Goal: Task Accomplishment & Management: Complete application form

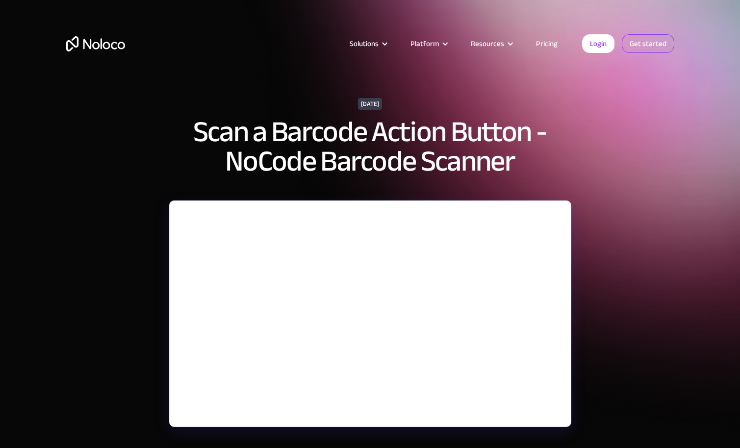
click at [641, 42] on link "Get started" at bounding box center [648, 43] width 52 height 19
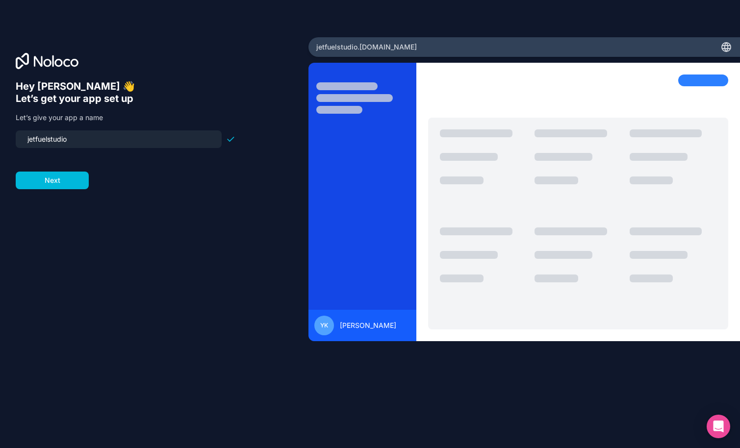
drag, startPoint x: 34, startPoint y: 139, endPoint x: 0, endPoint y: 138, distance: 34.3
click at [0, 138] on div "Hey [PERSON_NAME] 👋 Let’s get your app set up Let’s give your app a name jetfue…" at bounding box center [154, 224] width 309 height 374
type input "needforspeed"
click at [67, 181] on button "Next" at bounding box center [52, 181] width 73 height 18
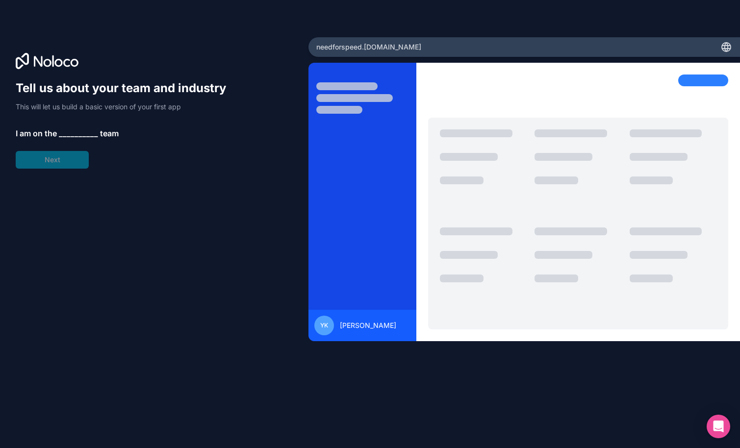
click at [83, 128] on span "__________" at bounding box center [78, 134] width 39 height 12
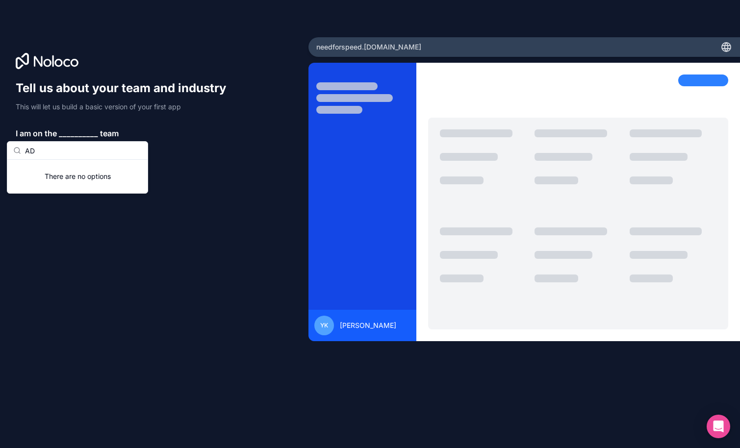
type input "AD"
click at [155, 168] on div "Tell us about your team and industry This will let us build a basic version of …" at bounding box center [126, 124] width 220 height 88
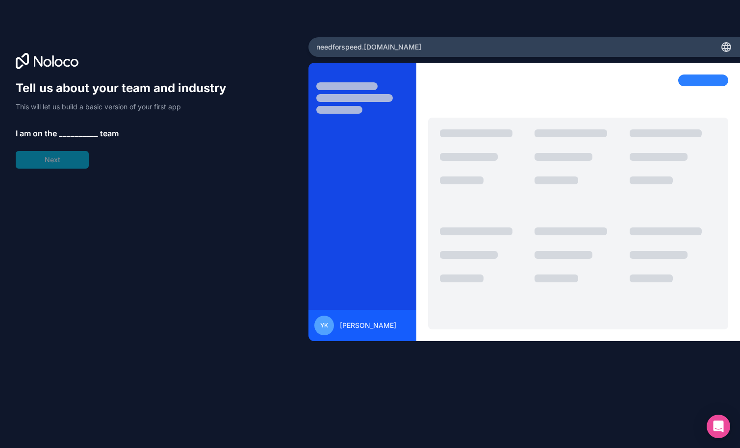
click at [63, 128] on span "__________" at bounding box center [78, 134] width 39 height 12
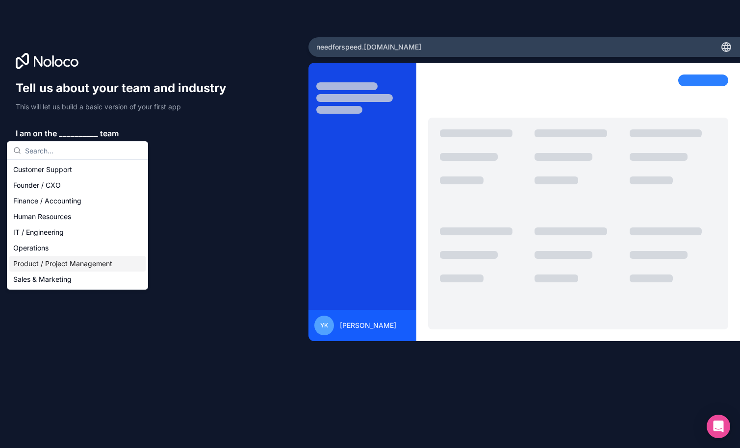
click at [38, 264] on div "Product / Project Management" at bounding box center [77, 264] width 136 height 16
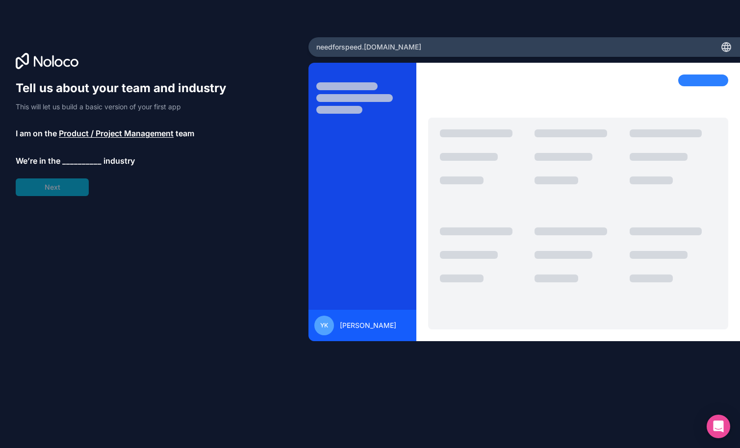
click at [51, 184] on div "Tell us about your team and industry This will let us build a basic version of …" at bounding box center [126, 138] width 220 height 116
click at [64, 159] on span "__________" at bounding box center [81, 161] width 39 height 12
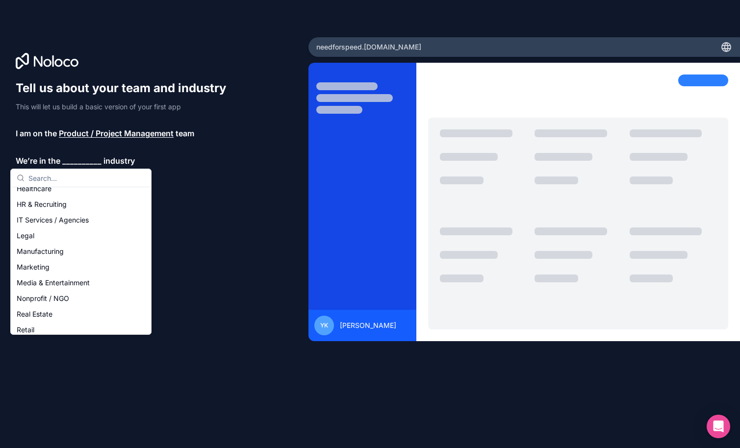
scroll to position [86, 0]
click at [32, 267] on div "Marketing" at bounding box center [81, 268] width 136 height 16
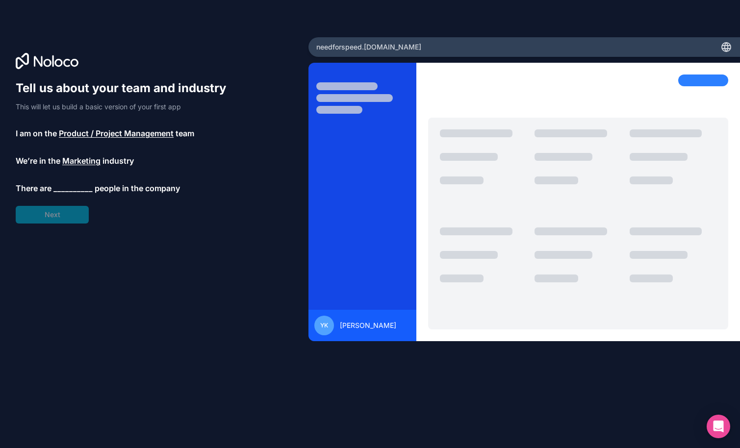
click at [51, 192] on span "There are" at bounding box center [34, 188] width 36 height 12
click at [69, 192] on span "__________" at bounding box center [72, 188] width 39 height 12
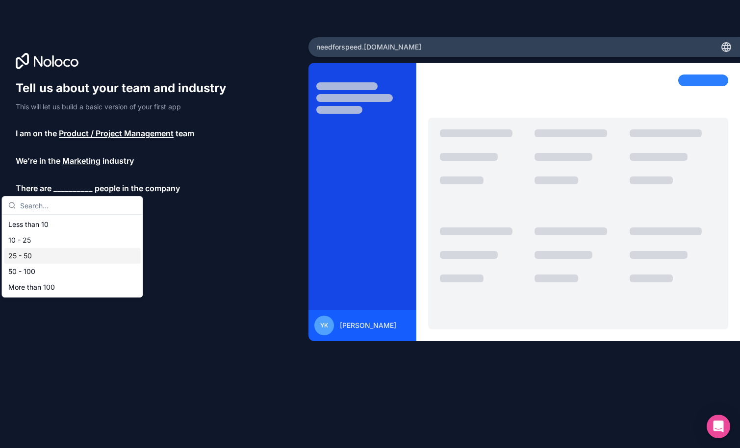
click at [30, 268] on div "50 - 100" at bounding box center [72, 272] width 136 height 16
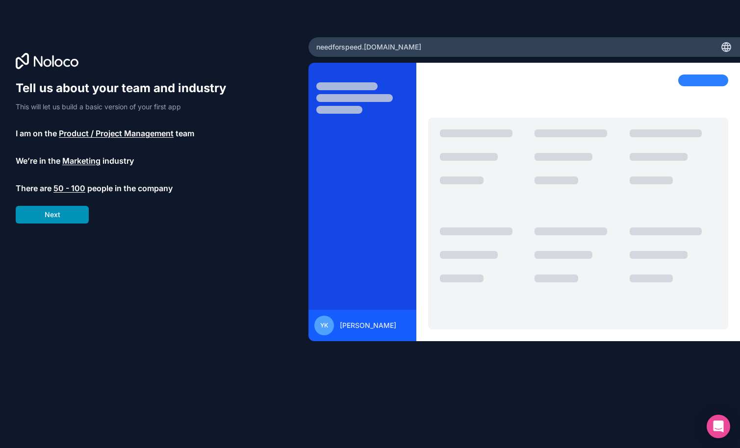
click at [46, 218] on button "Next" at bounding box center [52, 215] width 73 height 18
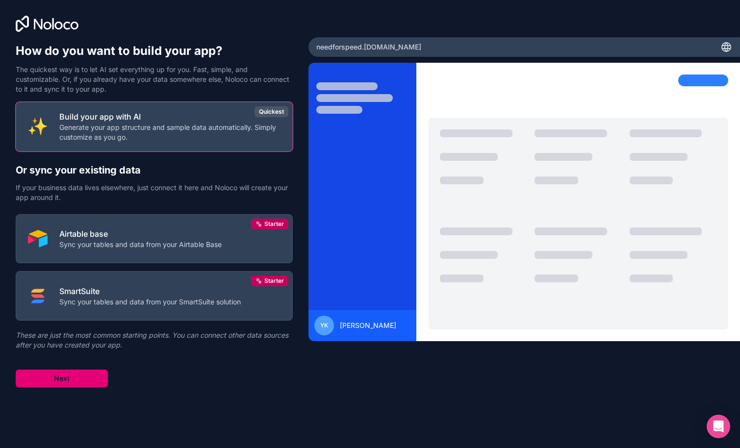
click at [77, 375] on button "Next" at bounding box center [62, 379] width 92 height 18
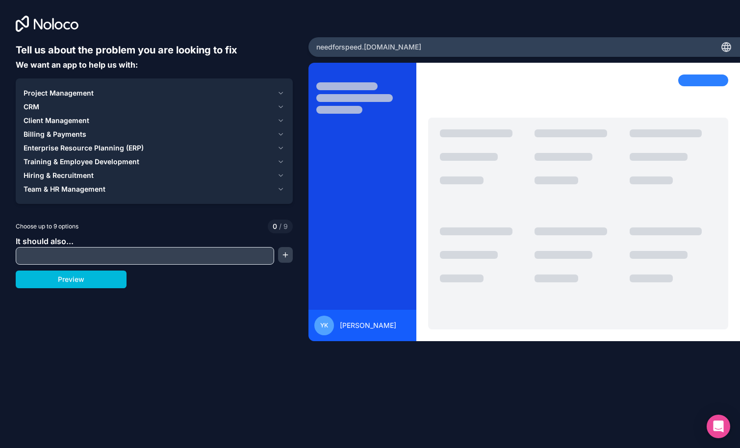
click at [68, 255] on input "text" at bounding box center [145, 256] width 254 height 14
click at [76, 90] on span "Project Management" at bounding box center [59, 93] width 70 height 10
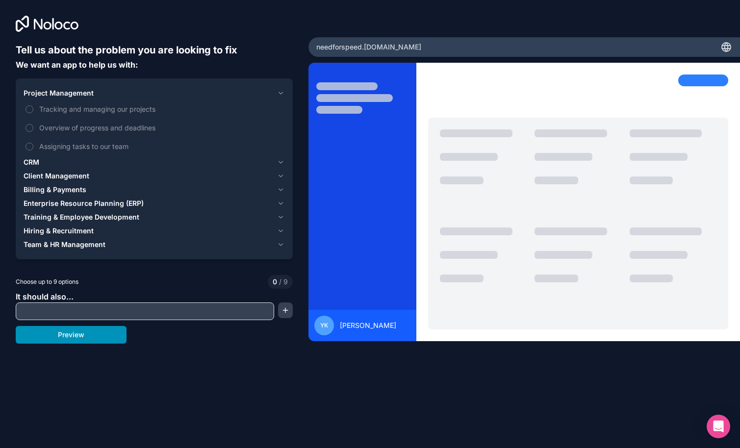
click at [79, 336] on button "Preview" at bounding box center [71, 335] width 111 height 18
click at [85, 104] on span "Tracking and managing our projects" at bounding box center [161, 109] width 244 height 10
click at [33, 105] on button "Tracking and managing our projects" at bounding box center [30, 109] width 8 height 8
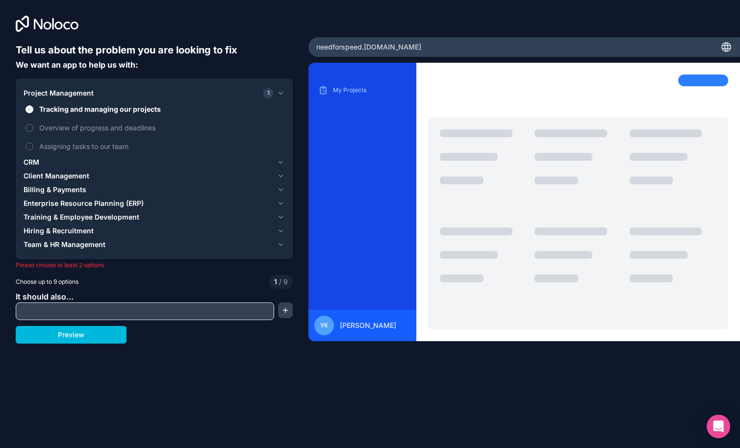
click at [75, 127] on span "Overview of progress and deadlines" at bounding box center [161, 128] width 244 height 10
click at [33, 127] on button "Overview of progress and deadlines" at bounding box center [30, 128] width 8 height 8
click at [71, 142] on span "Assigning tasks to our team" at bounding box center [161, 146] width 244 height 10
click at [33, 143] on button "Assigning tasks to our team" at bounding box center [30, 147] width 8 height 8
